Goal: Browse casually: Explore the website without a specific task or goal

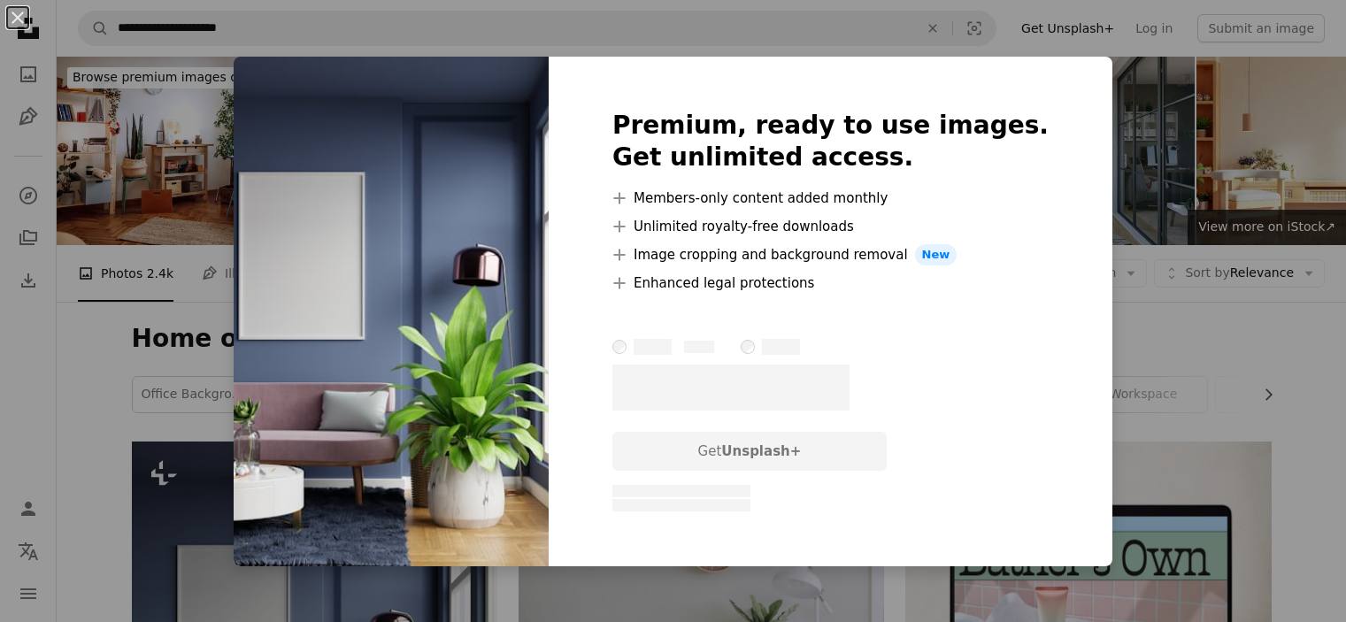
scroll to position [354, 0]
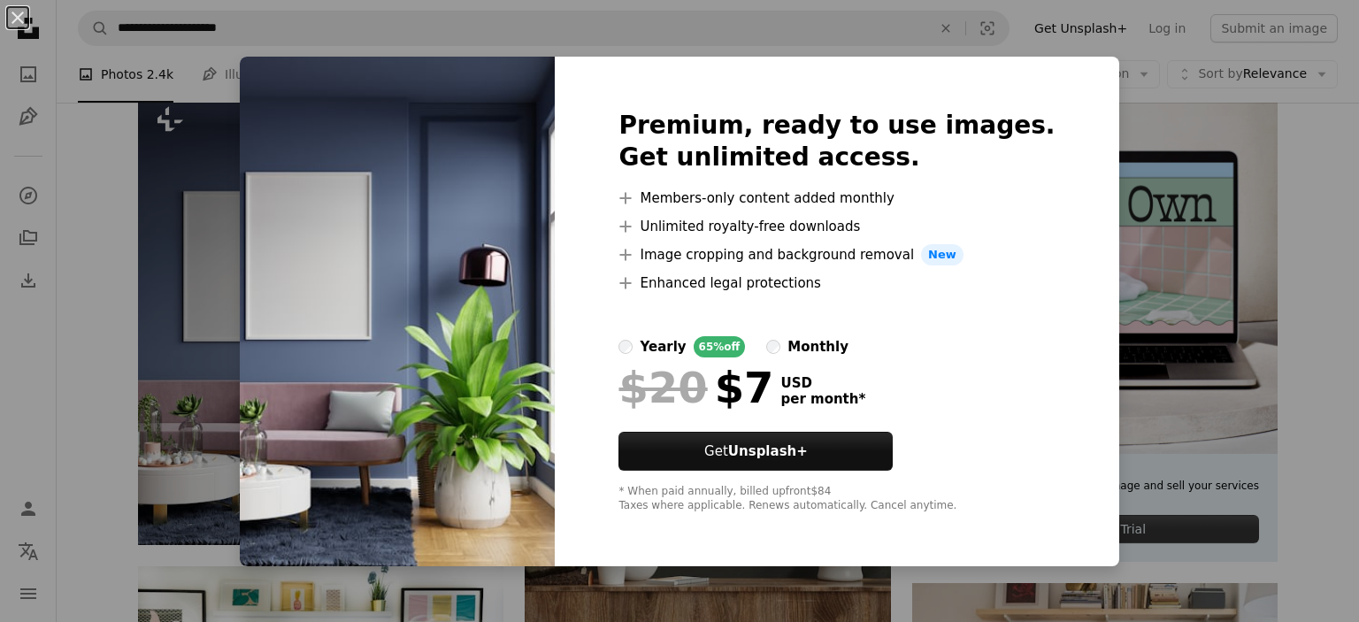
click at [361, 30] on div "An X shape Premium, ready to use images. Get unlimited access. A plus sign Memb…" at bounding box center [679, 311] width 1359 height 622
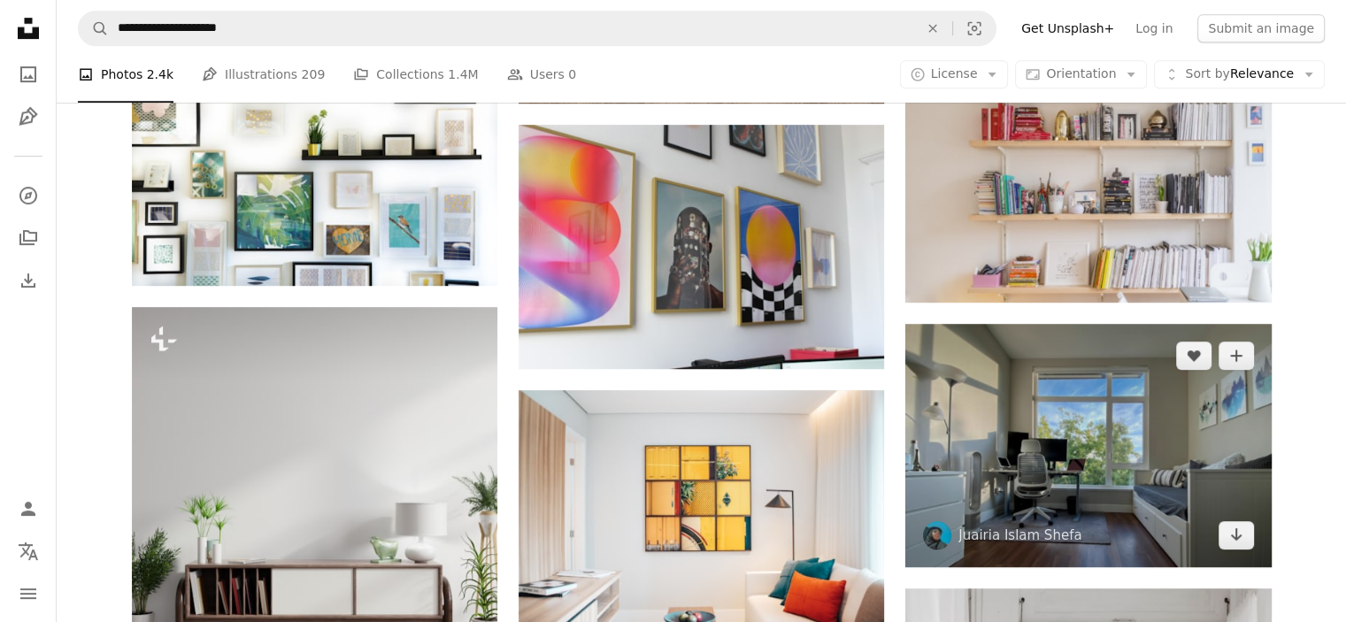
scroll to position [885, 0]
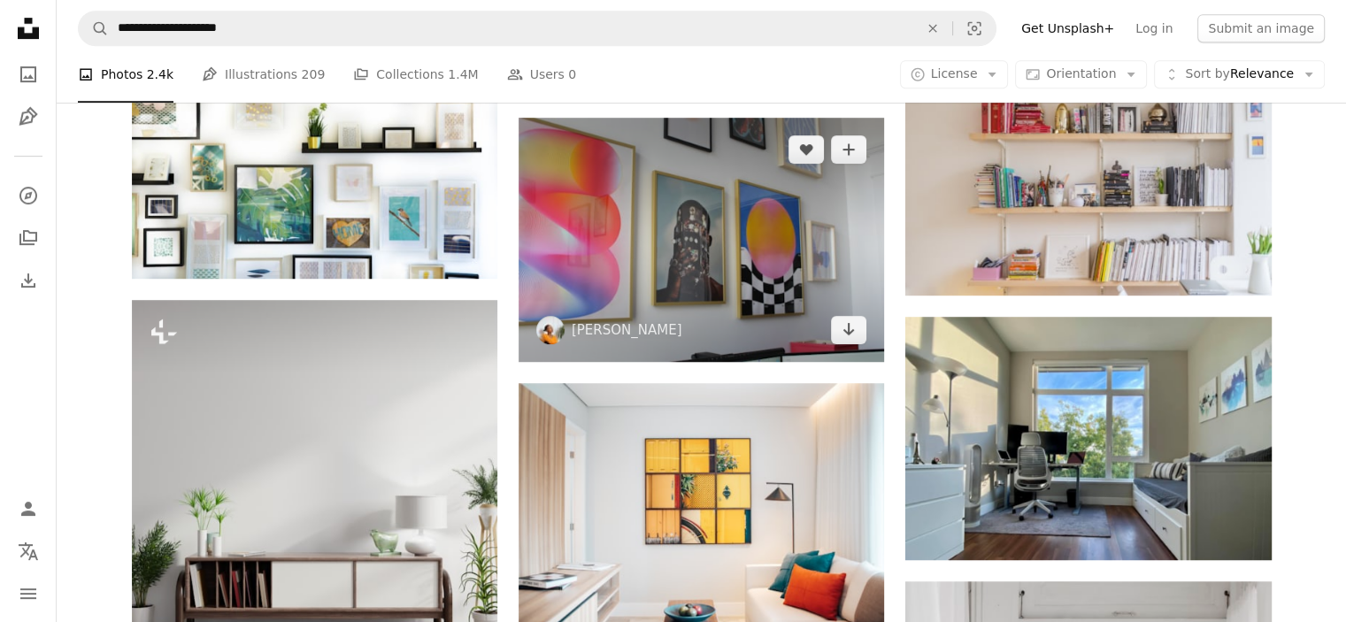
click at [710, 301] on img at bounding box center [701, 239] width 365 height 243
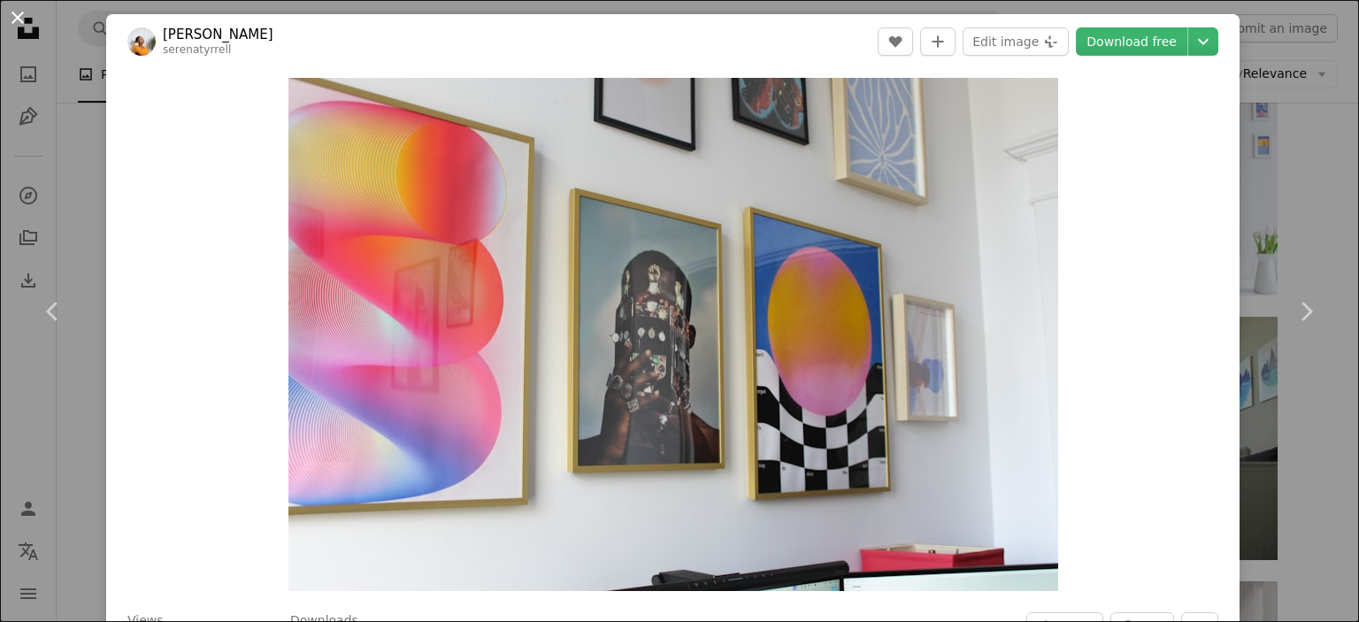
click at [21, 17] on button "An X shape" at bounding box center [17, 17] width 21 height 21
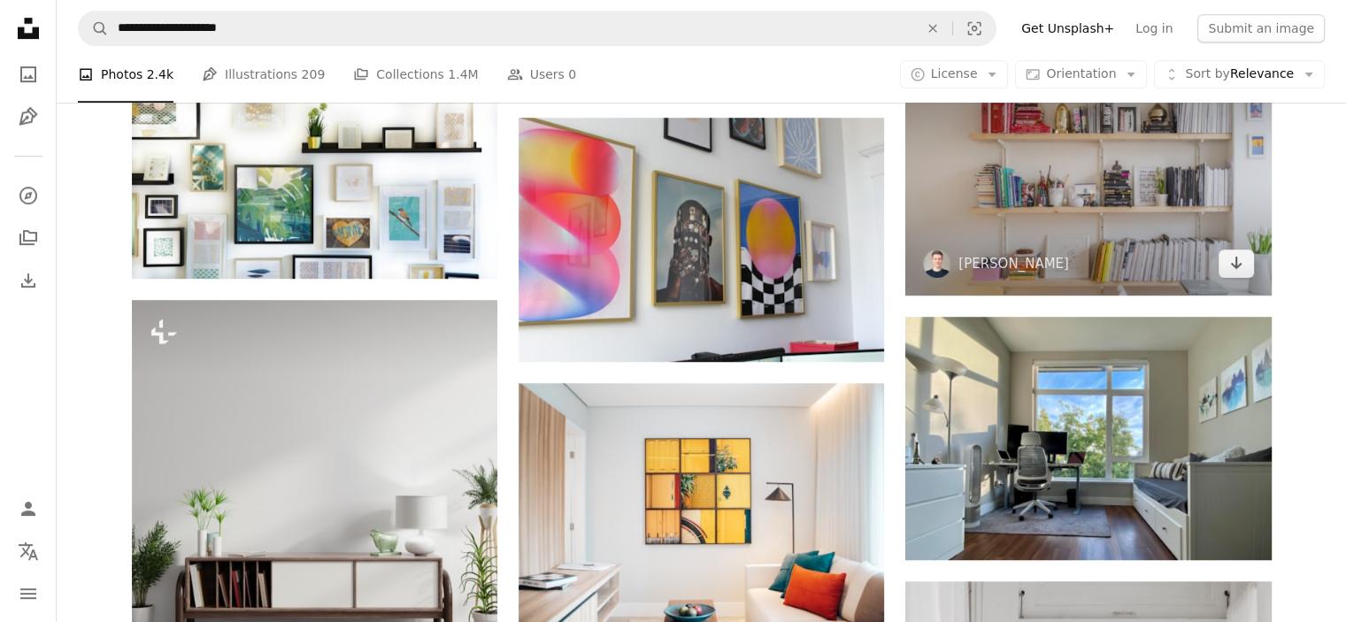
click at [1095, 230] on img at bounding box center [1087, 173] width 365 height 242
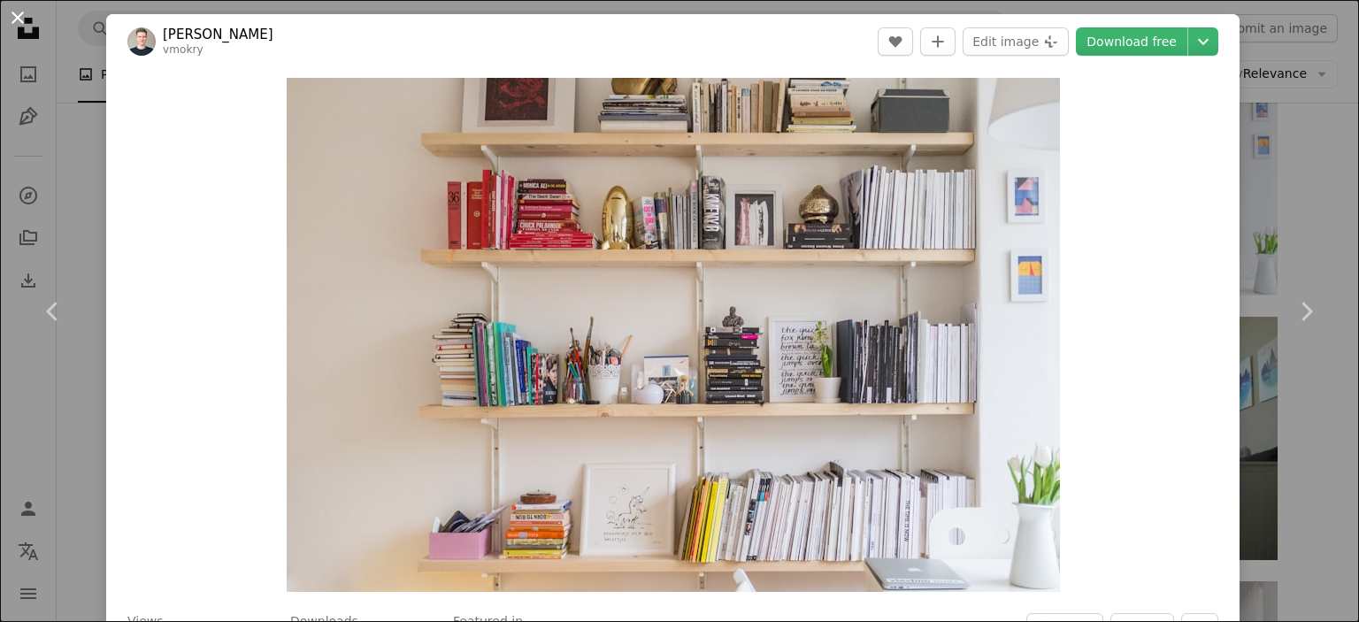
click at [20, 24] on button "An X shape" at bounding box center [17, 17] width 21 height 21
